Goal: Task Accomplishment & Management: Manage account settings

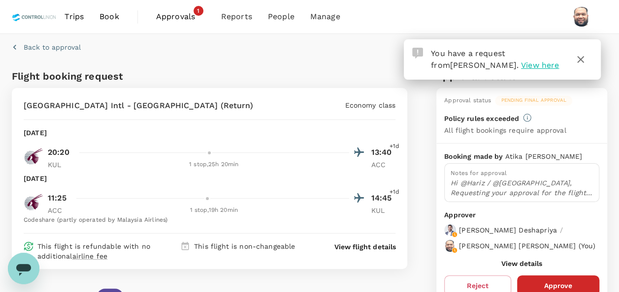
click at [581, 60] on icon "button" at bounding box center [580, 59] width 7 height 7
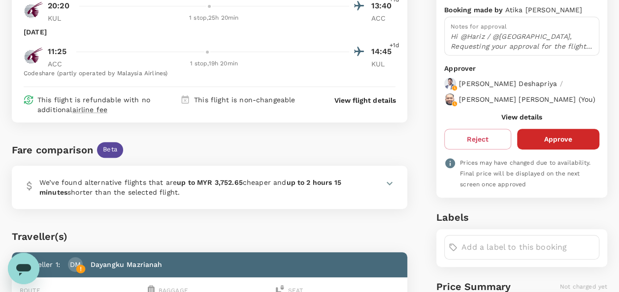
scroll to position [148, 0]
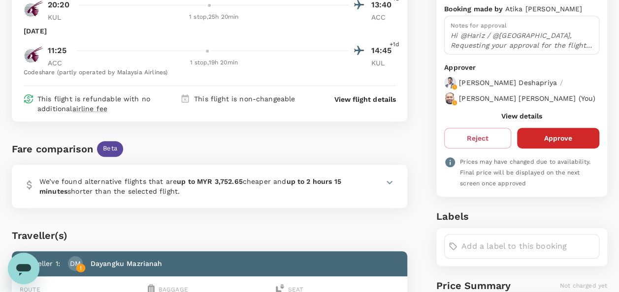
click at [387, 181] on icon at bounding box center [389, 182] width 6 height 3
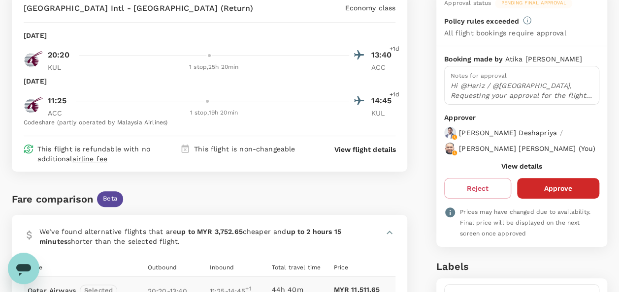
scroll to position [98, 0]
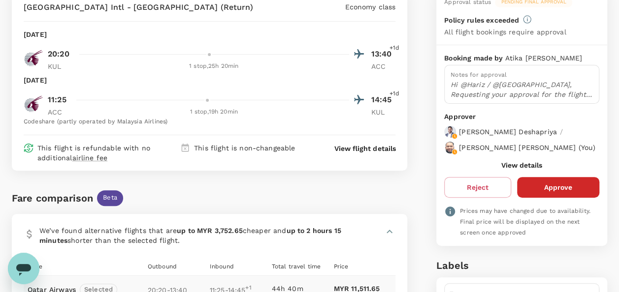
click at [518, 169] on button "View details" at bounding box center [521, 165] width 41 height 8
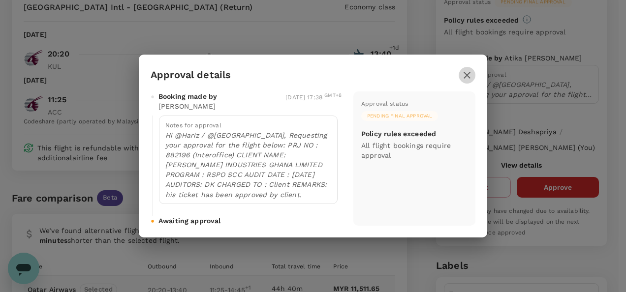
click at [468, 77] on icon "button" at bounding box center [467, 75] width 7 height 7
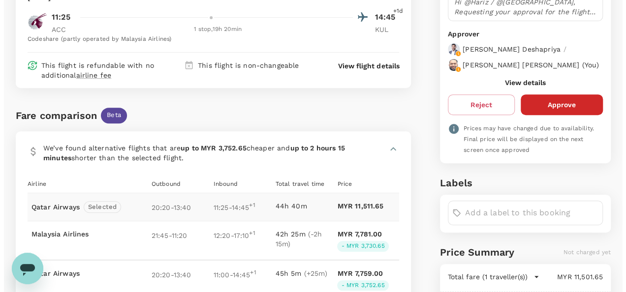
scroll to position [246, 0]
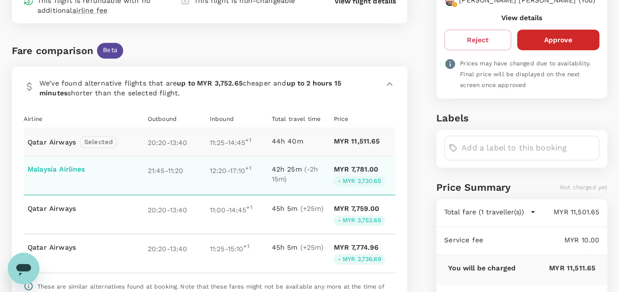
click at [211, 173] on p "12:20 - 17:10 +1" at bounding box center [239, 169] width 58 height 11
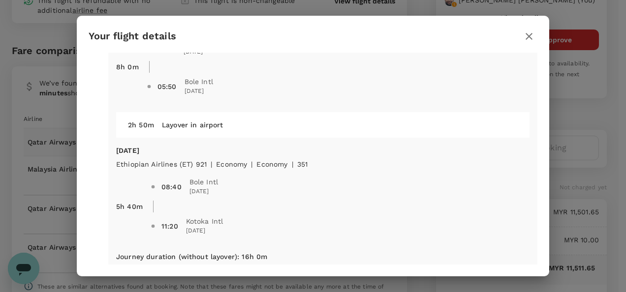
scroll to position [197, 0]
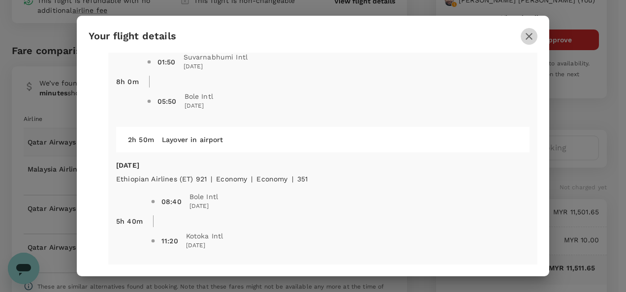
click at [531, 37] on icon "button" at bounding box center [529, 37] width 12 height 12
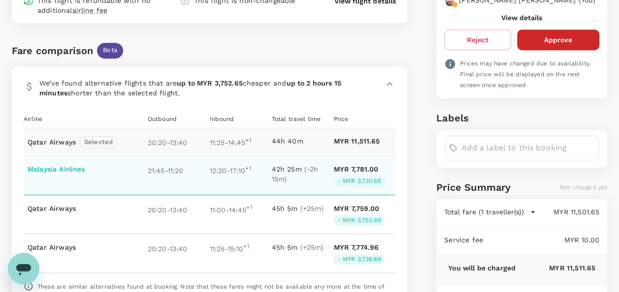
click at [289, 174] on p "42h 25m ( -2h 15m )" at bounding box center [301, 174] width 58 height 20
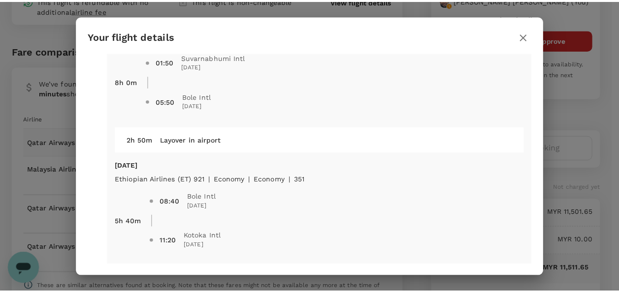
scroll to position [246, 0]
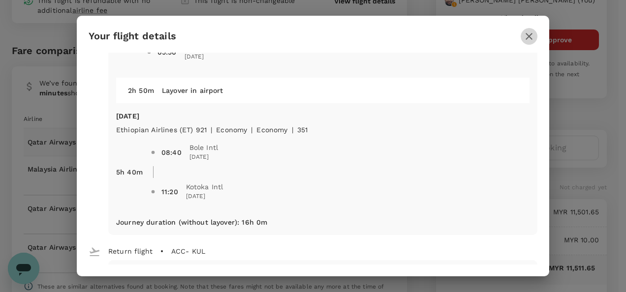
click at [526, 38] on icon "button" at bounding box center [529, 37] width 12 height 12
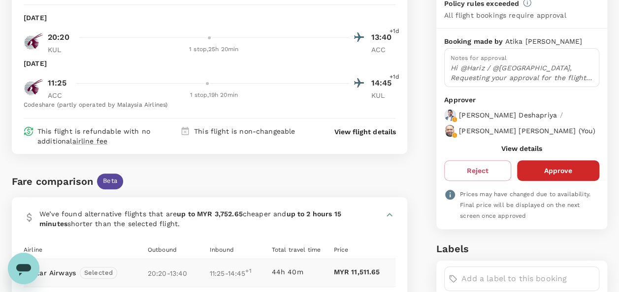
scroll to position [0, 0]
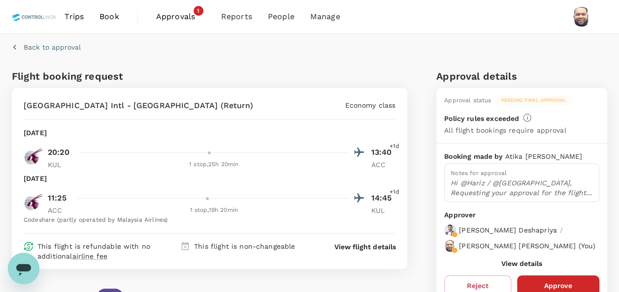
click at [173, 21] on span "Approvals" at bounding box center [180, 17] width 49 height 12
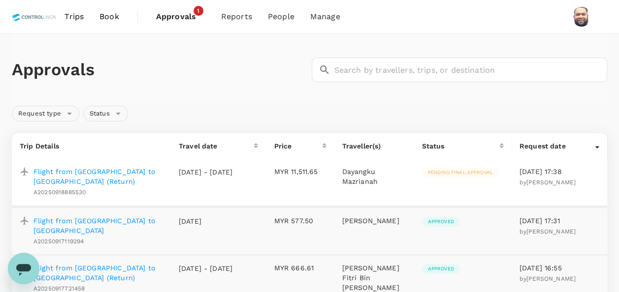
click at [134, 172] on p "Flight from Kuala Lumpur to Accra (Return)" at bounding box center [97, 177] width 129 height 20
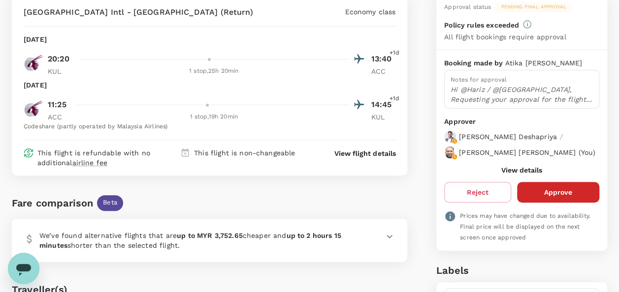
scroll to position [88, 0]
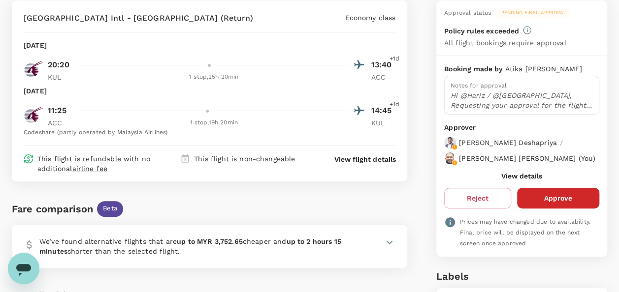
click at [524, 180] on button "View details" at bounding box center [521, 176] width 41 height 8
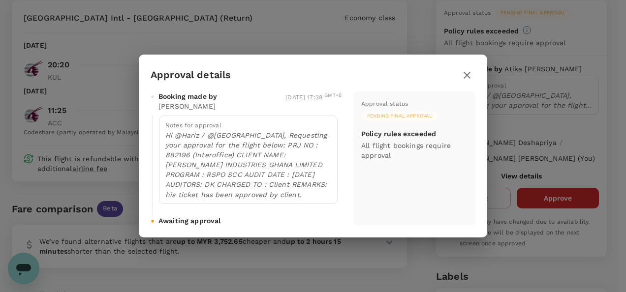
click at [469, 76] on icon "button" at bounding box center [467, 75] width 12 height 12
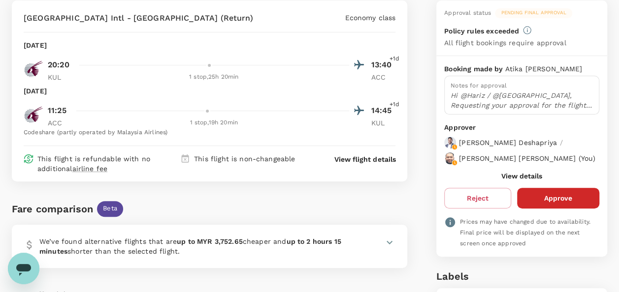
click at [509, 180] on button "View details" at bounding box center [521, 176] width 41 height 8
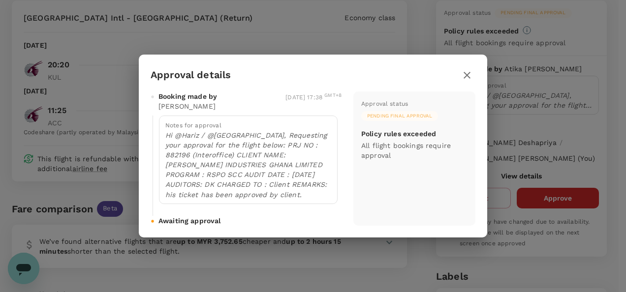
click at [467, 76] on icon "button" at bounding box center [467, 75] width 7 height 7
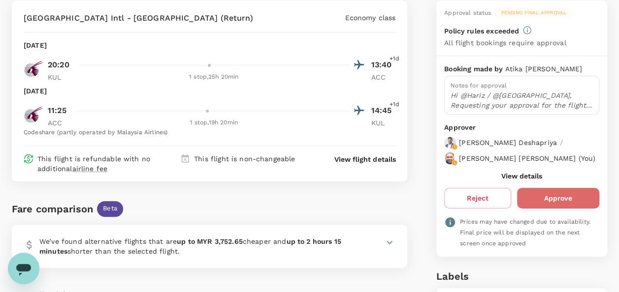
click at [544, 206] on button "Approve" at bounding box center [558, 198] width 82 height 21
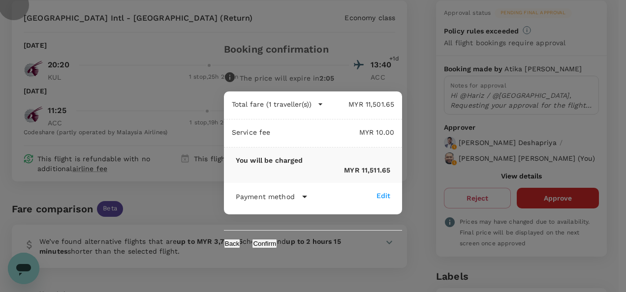
click at [277, 246] on button "Confirm" at bounding box center [264, 243] width 25 height 9
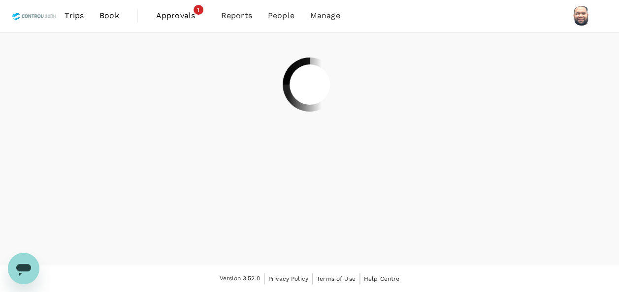
scroll to position [0, 0]
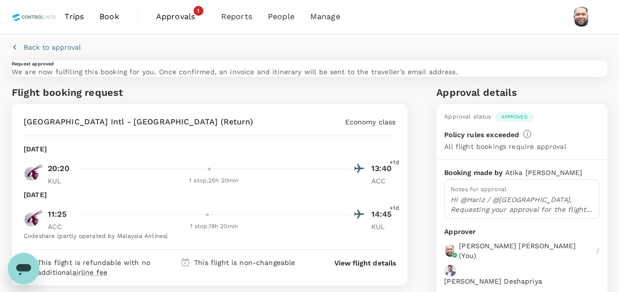
click at [185, 21] on span "Approvals" at bounding box center [180, 17] width 49 height 12
